Goal: Task Accomplishment & Management: Manage account settings

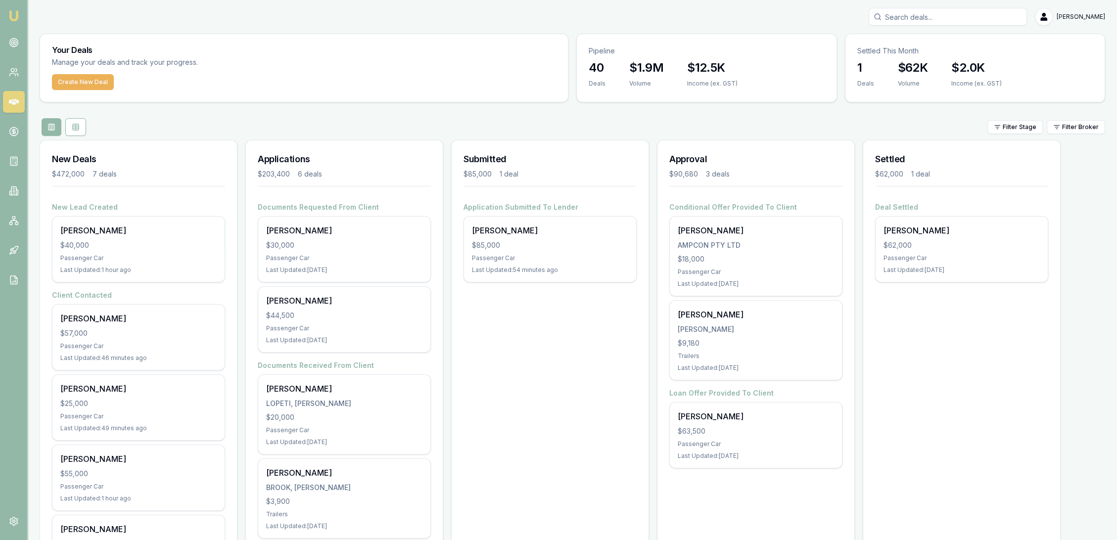
click at [958, 13] on input "Search deals" at bounding box center [948, 17] width 158 height 18
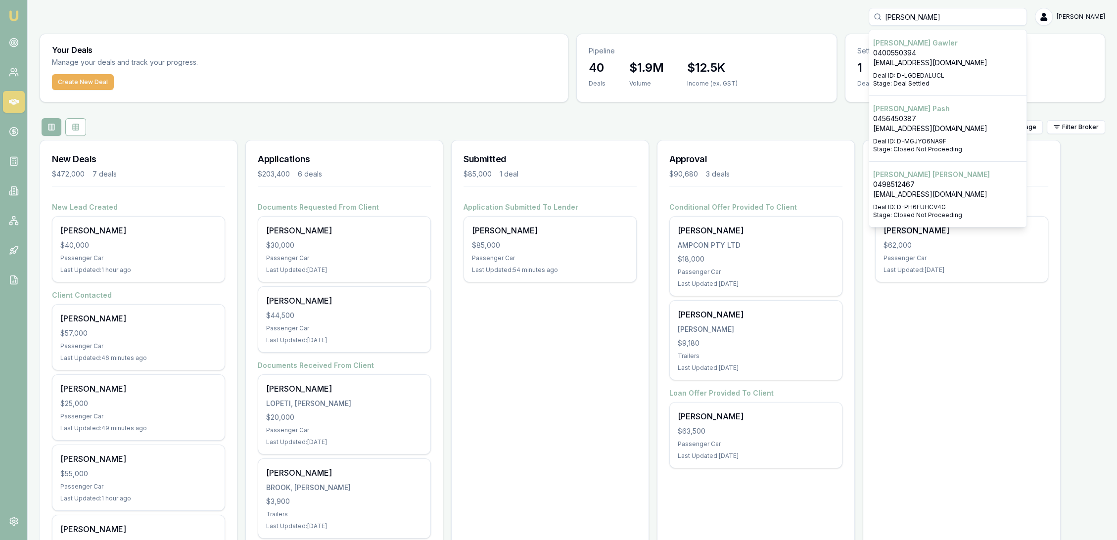
type input "stephen ash"
click at [962, 196] on p "truckcruising@gmail.com" at bounding box center [947, 195] width 149 height 10
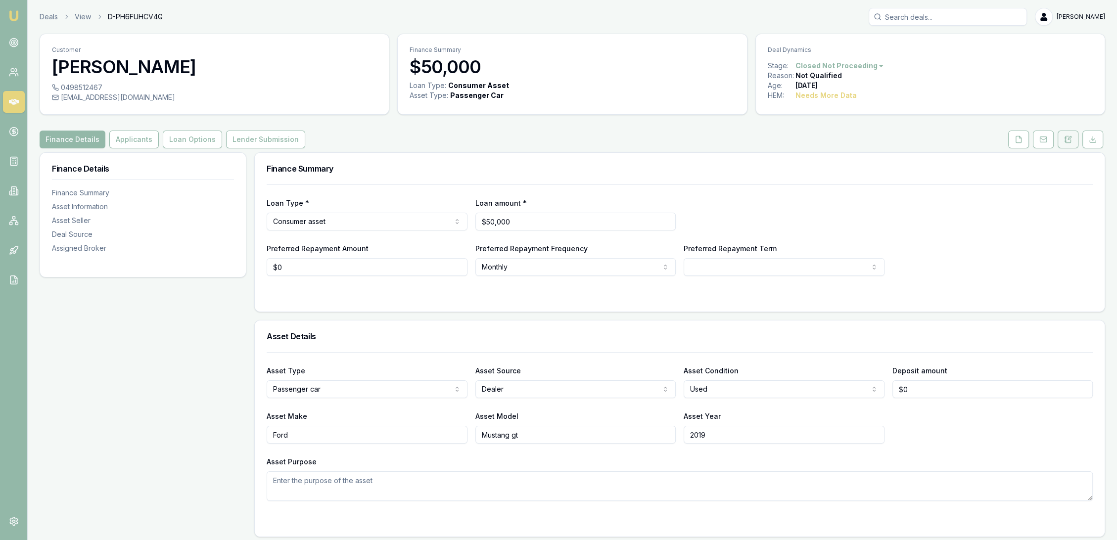
click at [1075, 140] on button at bounding box center [1068, 140] width 21 height 18
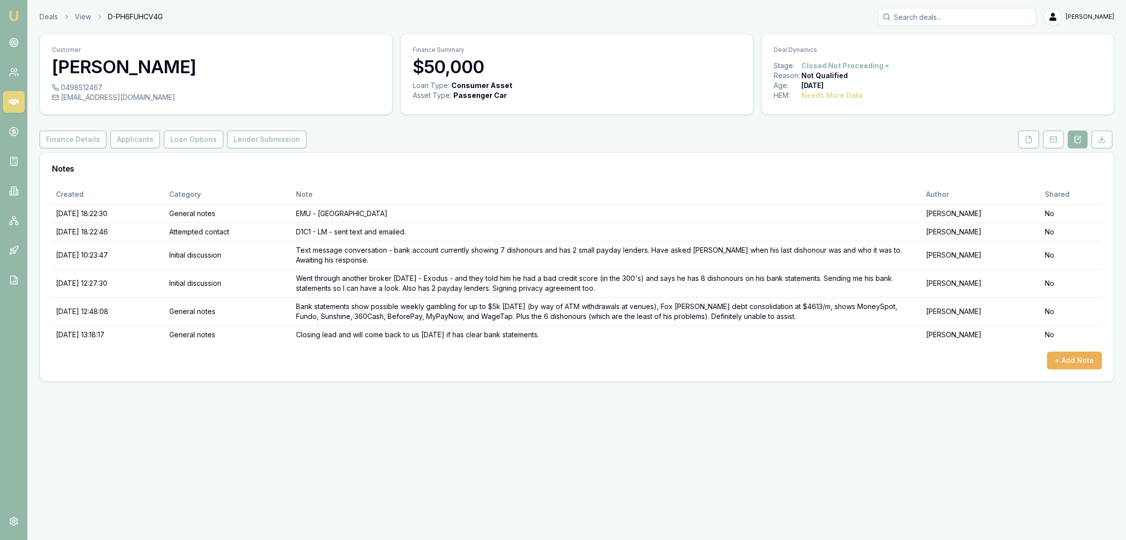
click at [10, 17] on img at bounding box center [14, 16] width 12 height 12
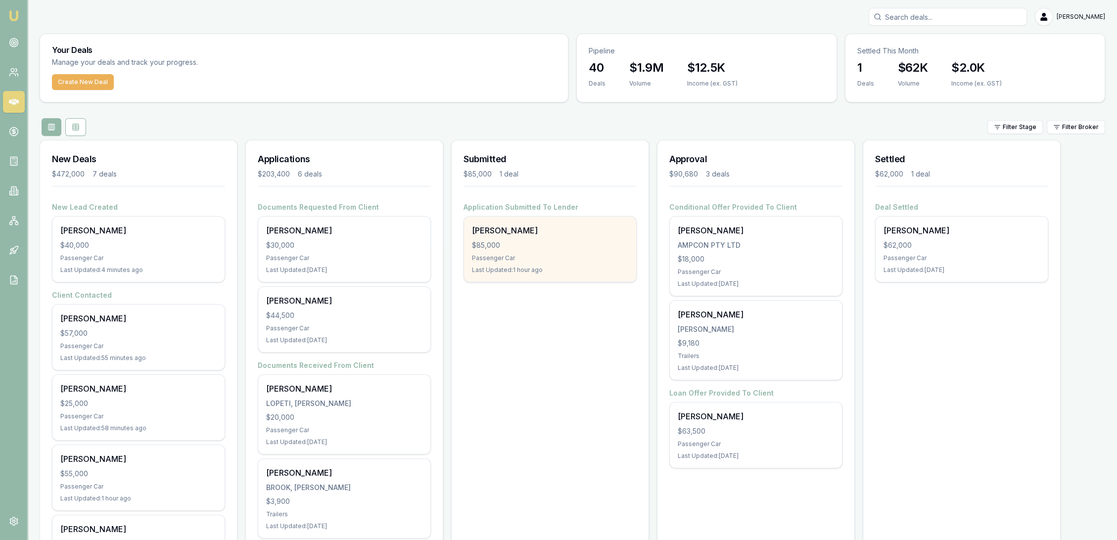
click at [507, 237] on div "Michael Webb $85,000 Passenger Car Last Updated: 1 hour ago" at bounding box center [550, 249] width 172 height 65
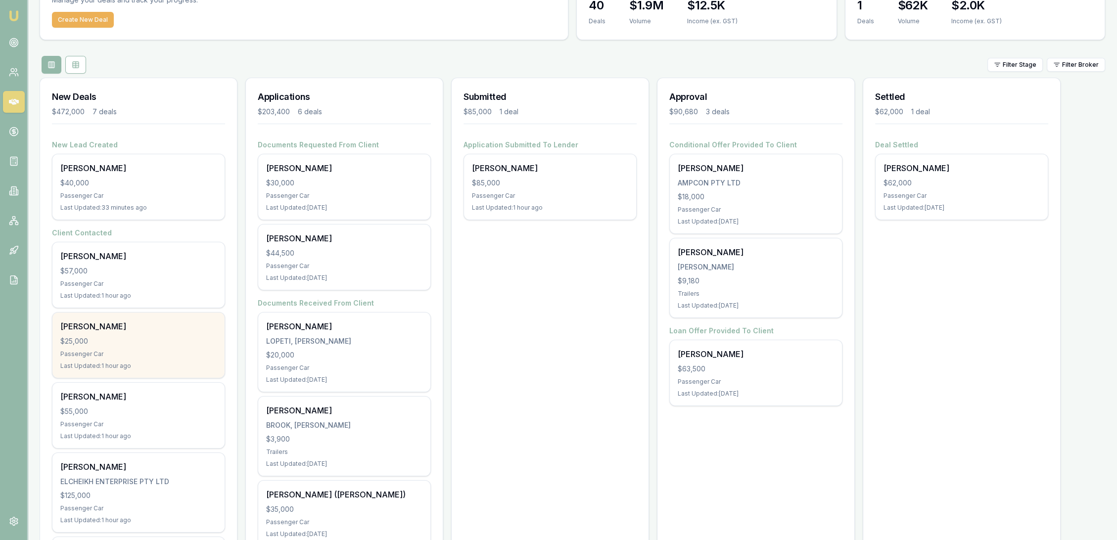
scroll to position [57, 0]
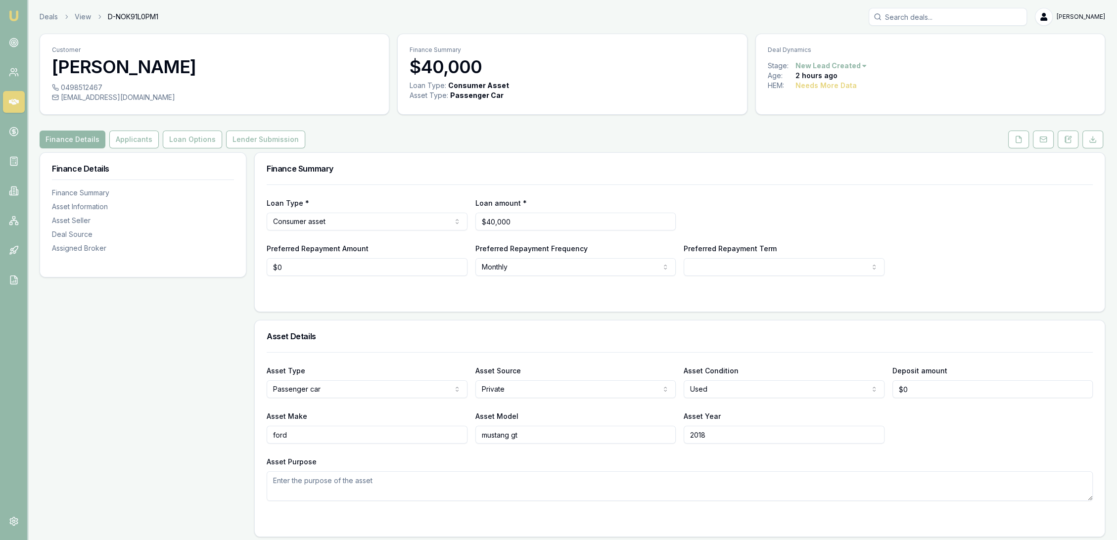
drag, startPoint x: 1020, startPoint y: 142, endPoint x: 1020, endPoint y: 160, distance: 18.8
click at [1020, 142] on icon at bounding box center [1019, 140] width 8 height 8
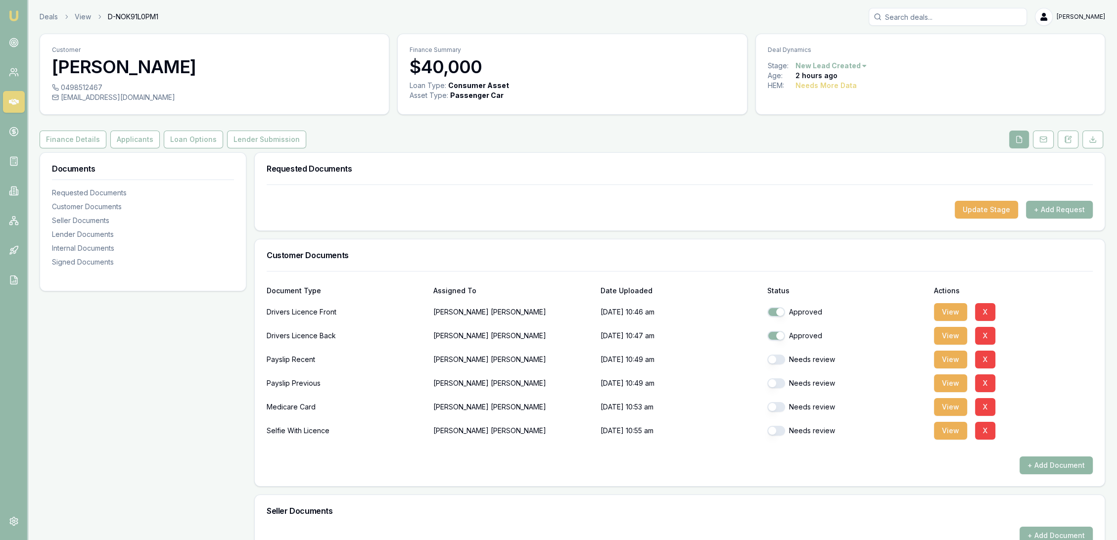
click at [1045, 462] on button "+ Add Document" at bounding box center [1056, 466] width 73 height 18
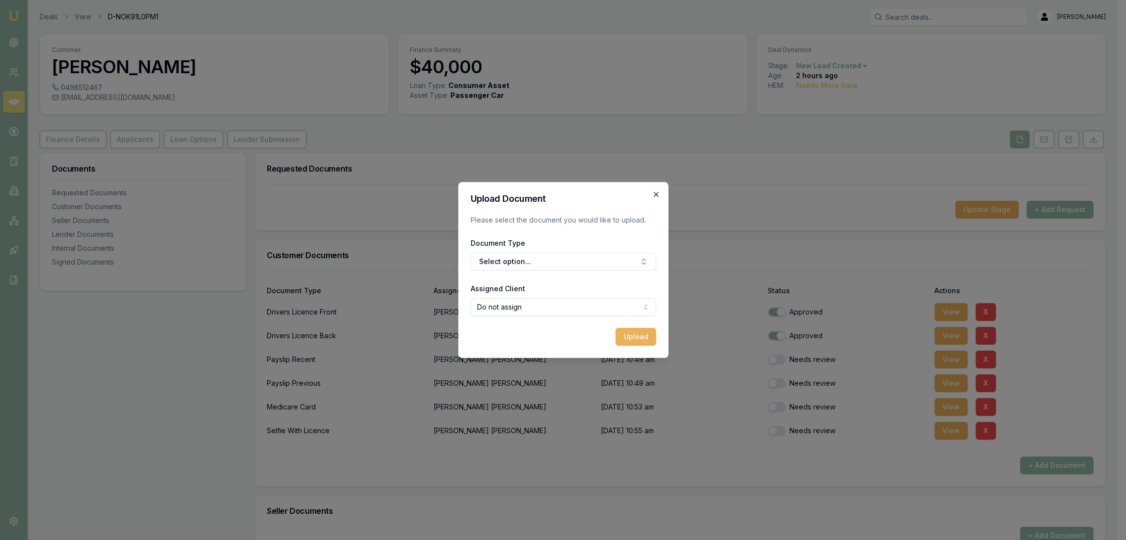
click at [656, 194] on icon "button" at bounding box center [655, 194] width 4 height 4
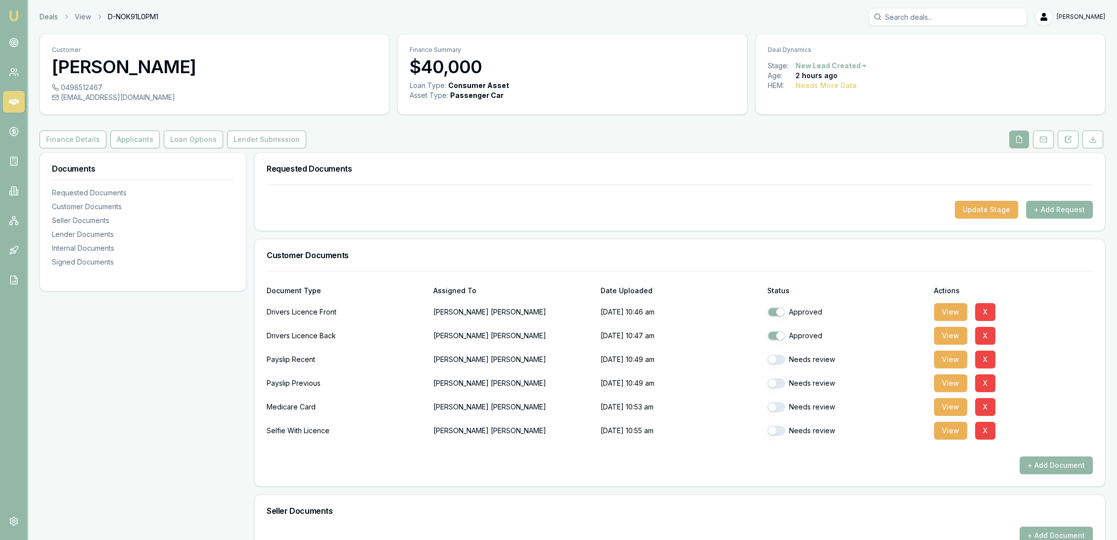
click at [1062, 208] on button "+ Add Request" at bounding box center [1059, 210] width 67 height 18
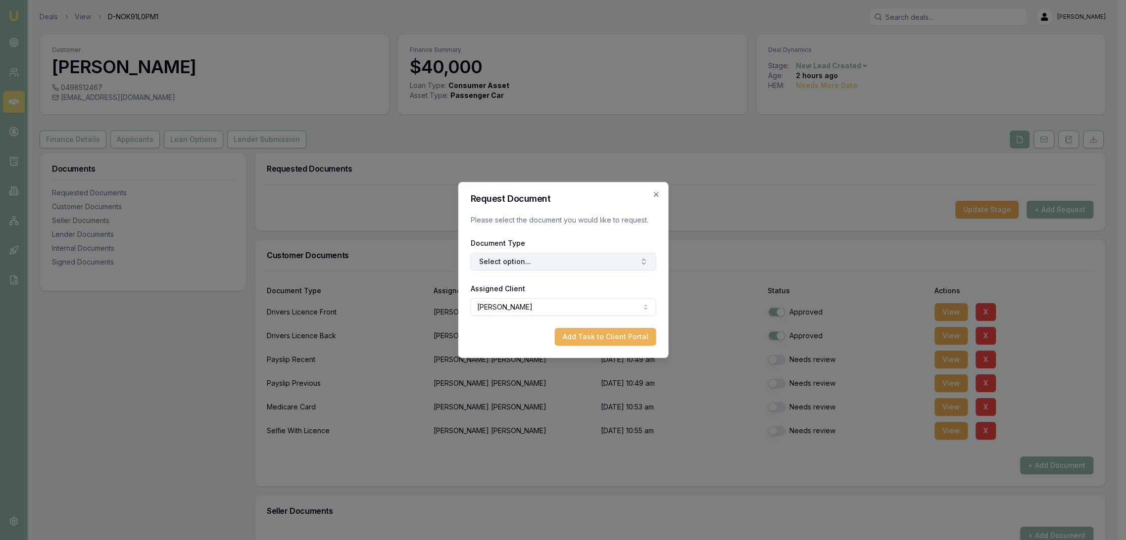
click at [567, 266] on button "Select option..." at bounding box center [563, 262] width 186 height 18
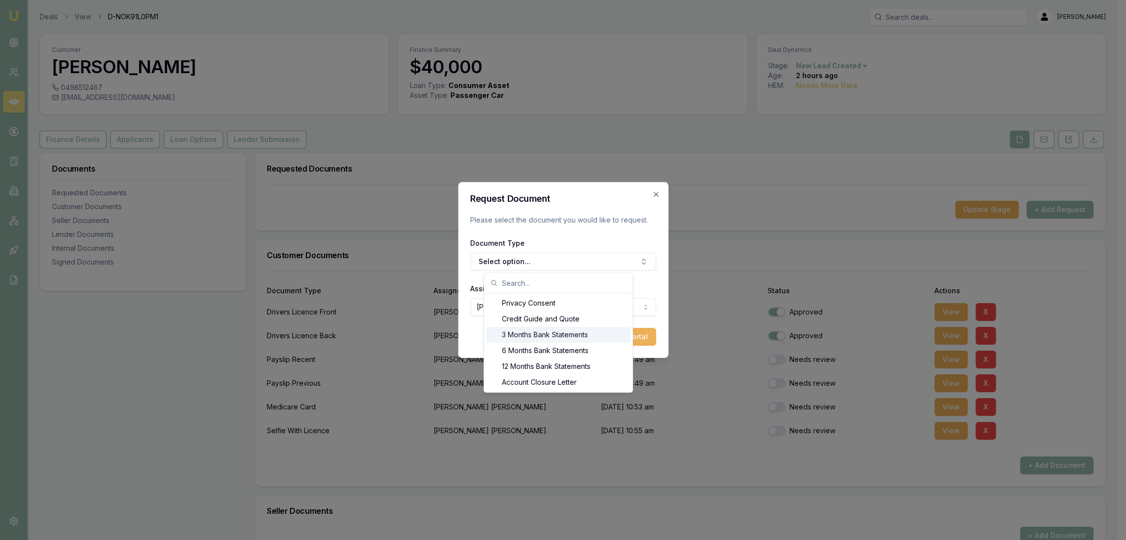
click at [545, 336] on div "3 Months Bank Statements" at bounding box center [558, 335] width 144 height 16
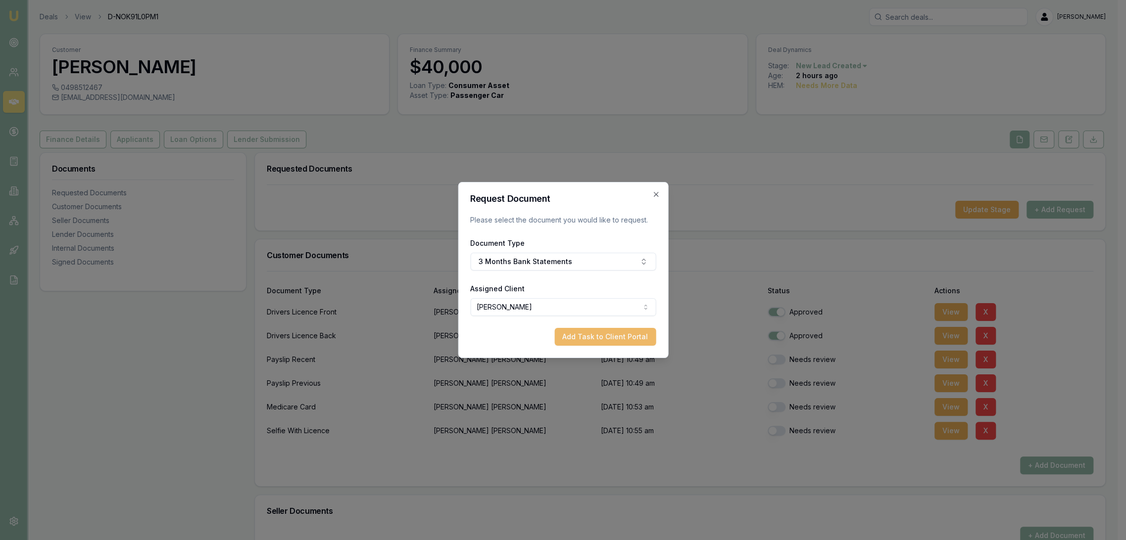
click at [579, 335] on button "Add Task to Client Portal" at bounding box center [604, 337] width 101 height 18
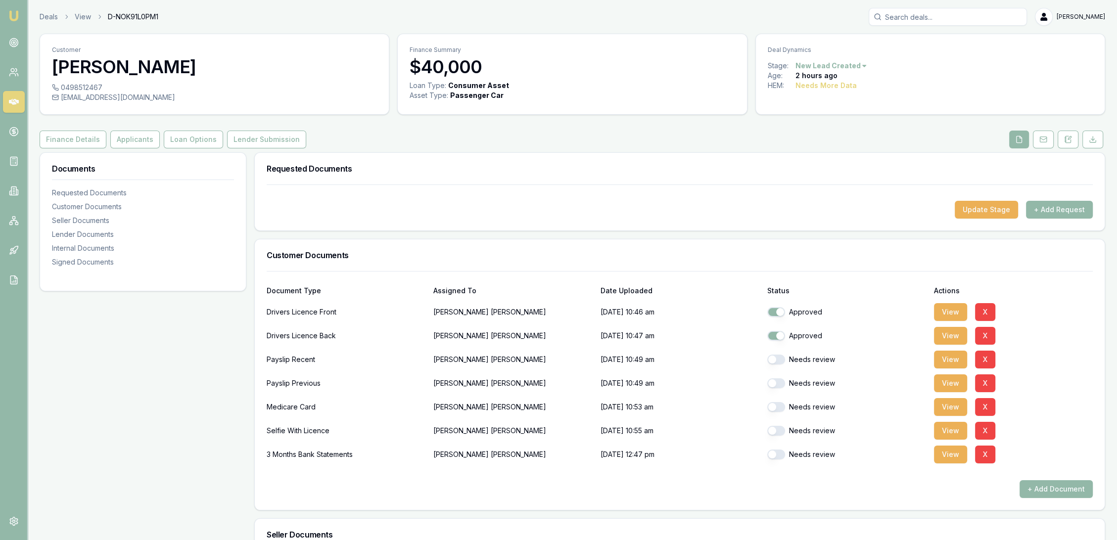
click at [776, 450] on button "button" at bounding box center [776, 455] width 18 height 10
checkbox input "true"
click at [943, 452] on button "View" at bounding box center [950, 455] width 33 height 18
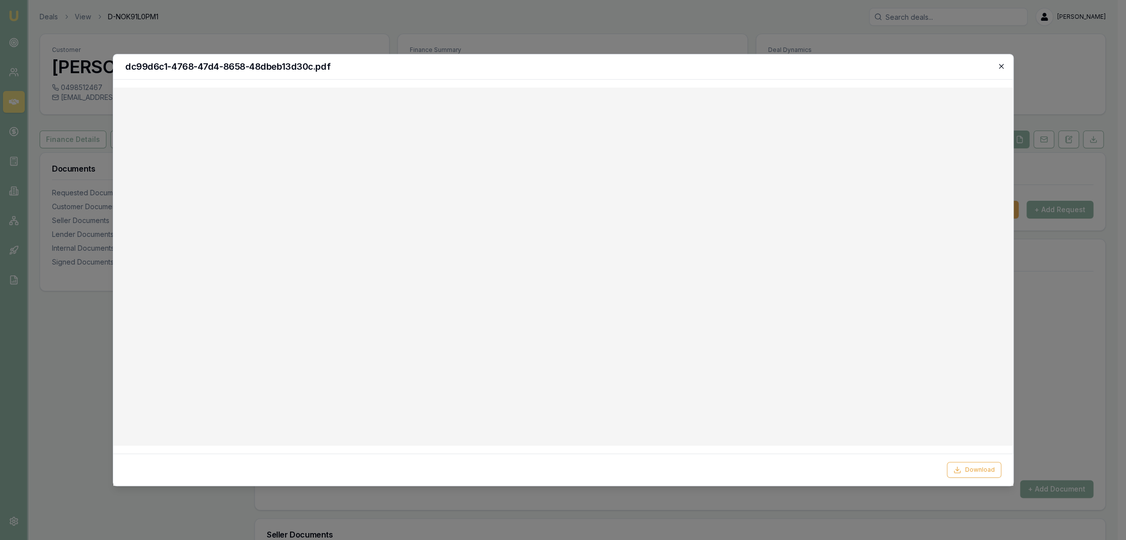
click at [997, 69] on icon "button" at bounding box center [1001, 66] width 8 height 8
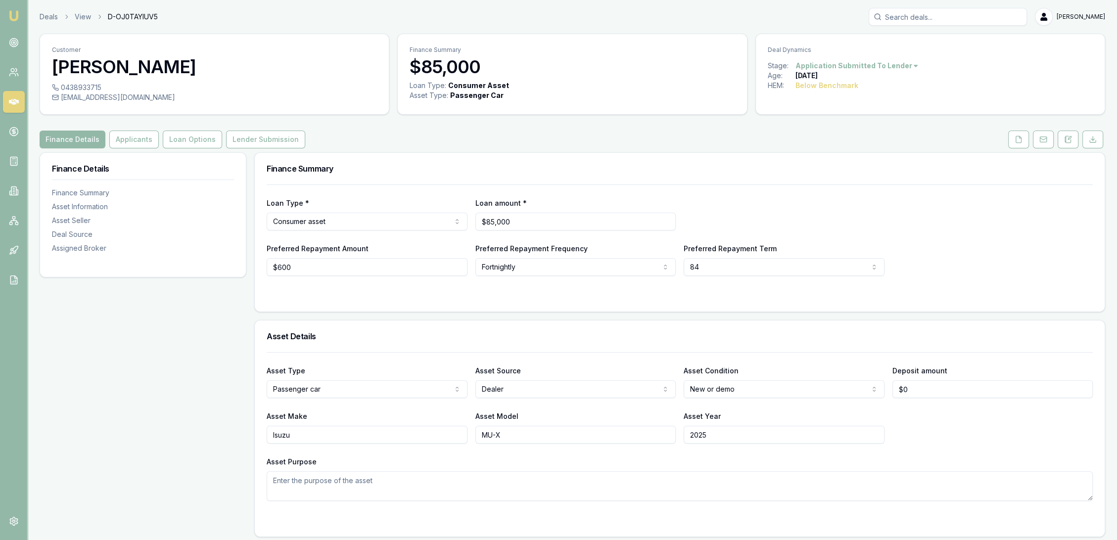
drag, startPoint x: 1065, startPoint y: 137, endPoint x: 1044, endPoint y: 167, distance: 36.2
click at [1065, 137] on icon at bounding box center [1068, 140] width 8 height 8
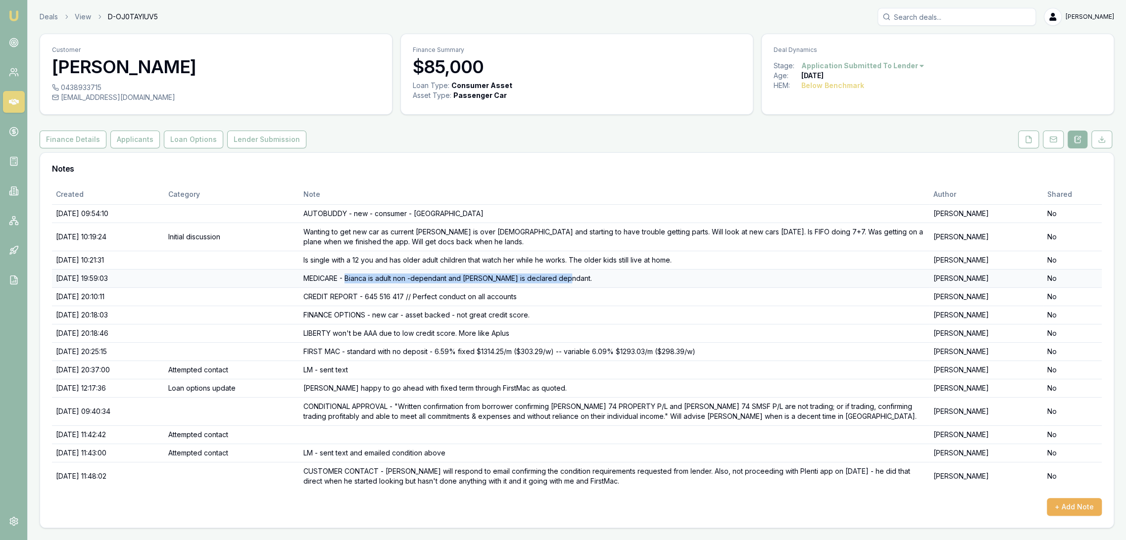
drag, startPoint x: 369, startPoint y: 279, endPoint x: 580, endPoint y: 274, distance: 210.9
click at [580, 274] on td "MEDICARE - Bianca is adult non -dependant and [PERSON_NAME] is declared depndan…" at bounding box center [614, 278] width 630 height 18
copy td "[PERSON_NAME] is adult non -dependant and [PERSON_NAME] is declared depndant."
